Goal: Check status: Check status

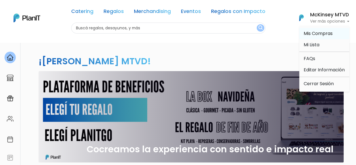
drag, startPoint x: 0, startPoint y: 0, endPoint x: 314, endPoint y: 31, distance: 315.7
click at [314, 31] on span "Mis Compras" at bounding box center [318, 33] width 29 height 6
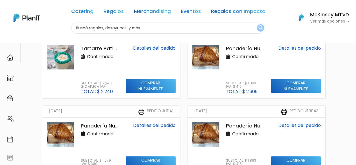
scroll to position [143, 0]
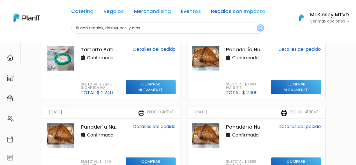
click at [155, 52] on link "Detalles del pedido" at bounding box center [154, 49] width 43 height 6
